Goal: Task Accomplishment & Management: Manage account settings

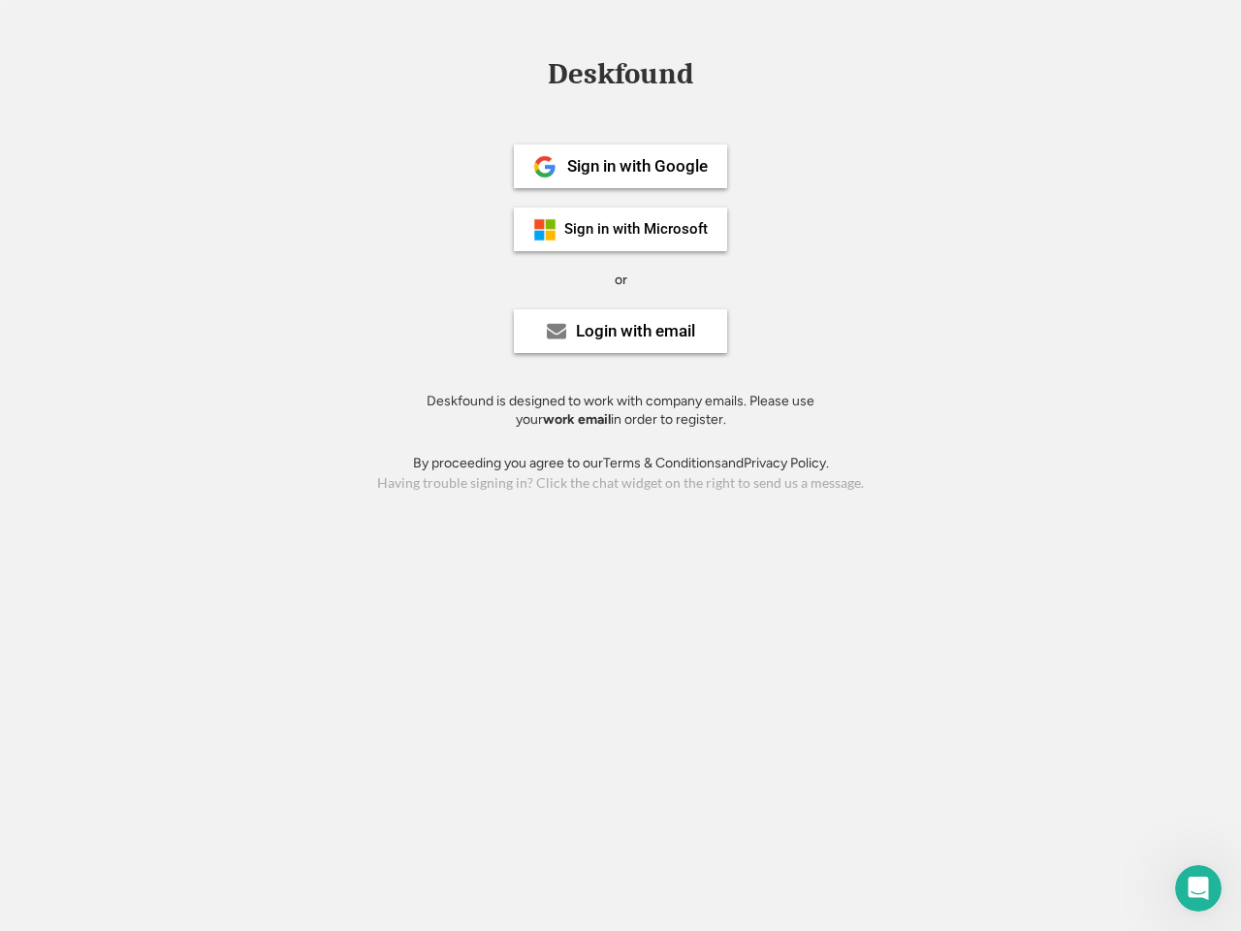
click at [621, 277] on div "or" at bounding box center [621, 280] width 13 height 19
click at [621, 78] on div "Deskfound" at bounding box center [620, 74] width 165 height 30
click at [530, 73] on div "Deskfound" at bounding box center [620, 77] width 1241 height 37
click at [621, 78] on div "Deskfound" at bounding box center [620, 74] width 165 height 30
click at [621, 279] on div "or" at bounding box center [621, 280] width 13 height 19
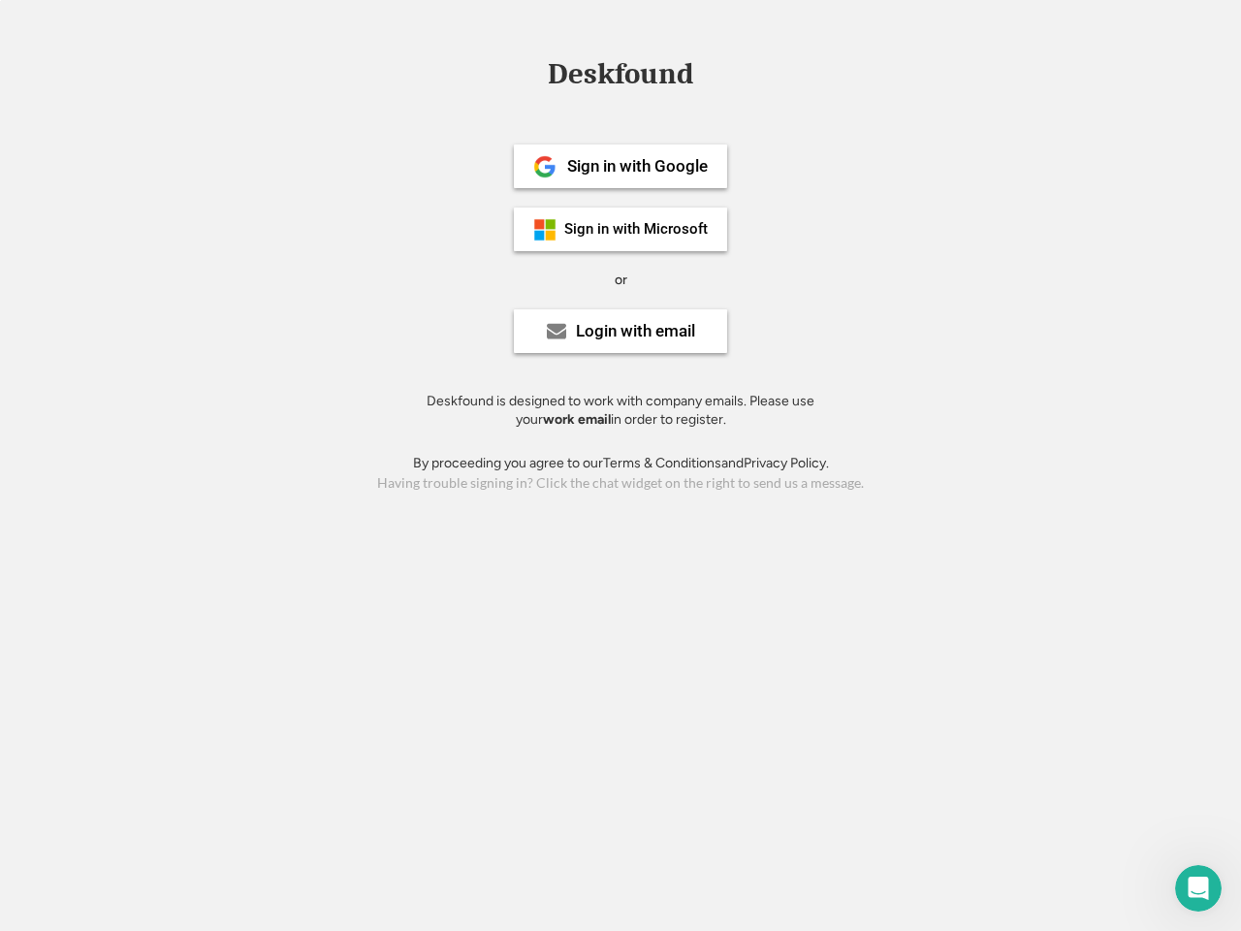
click at [621, 166] on div "Sign in with Google" at bounding box center [637, 166] width 141 height 16
click at [637, 166] on div "Sign in with Google" at bounding box center [637, 166] width 141 height 16
click at [545, 167] on img at bounding box center [544, 166] width 23 height 23
click at [621, 229] on div "Sign in with Microsoft" at bounding box center [635, 229] width 143 height 15
click at [637, 229] on div "Sign in with Microsoft" at bounding box center [635, 229] width 143 height 15
